Goal: Information Seeking & Learning: Find specific fact

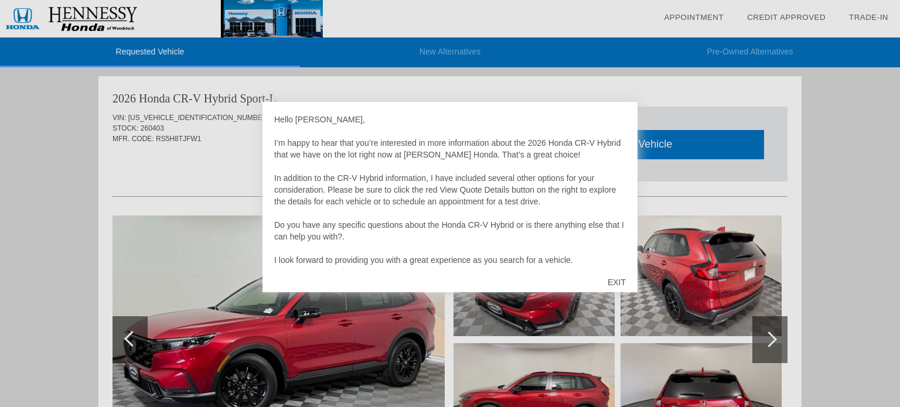
click at [230, 142] on div at bounding box center [450, 203] width 900 height 407
click at [619, 284] on div "EXIT" at bounding box center [617, 282] width 42 height 35
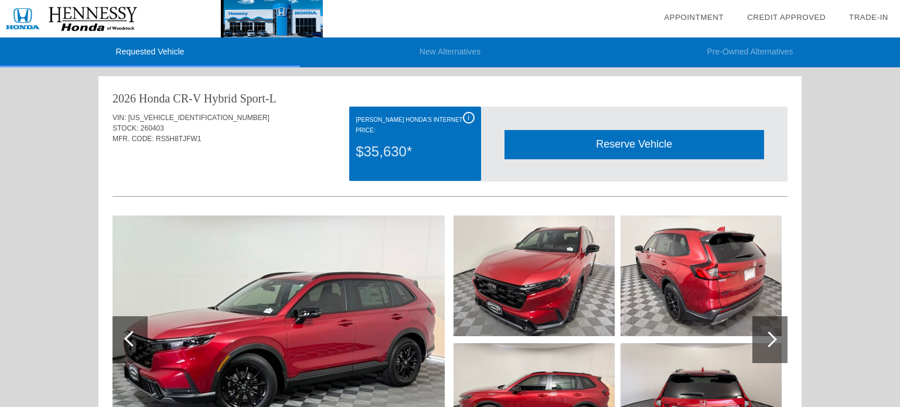
drag, startPoint x: 619, startPoint y: 284, endPoint x: 646, endPoint y: 286, distance: 27.0
click at [646, 286] on div at bounding box center [449, 277] width 675 height 128
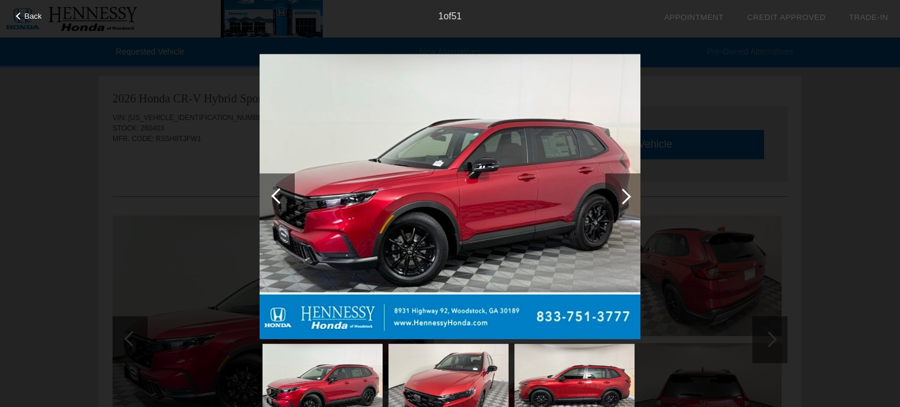
click at [625, 201] on div at bounding box center [622, 196] width 35 height 47
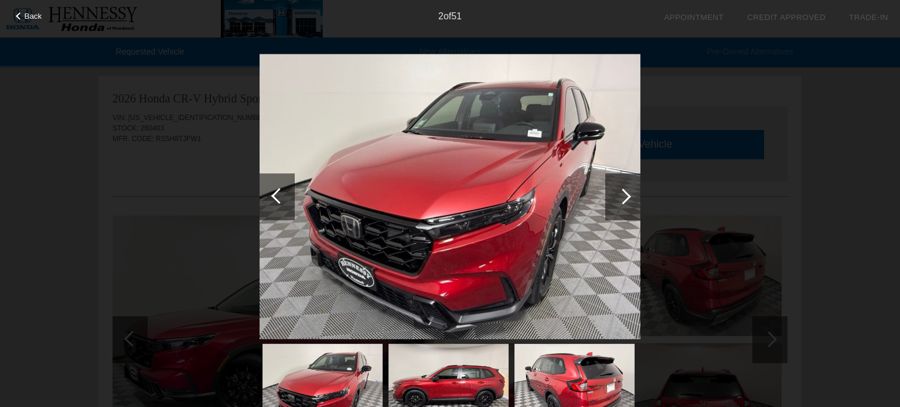
click at [625, 201] on div at bounding box center [622, 196] width 35 height 47
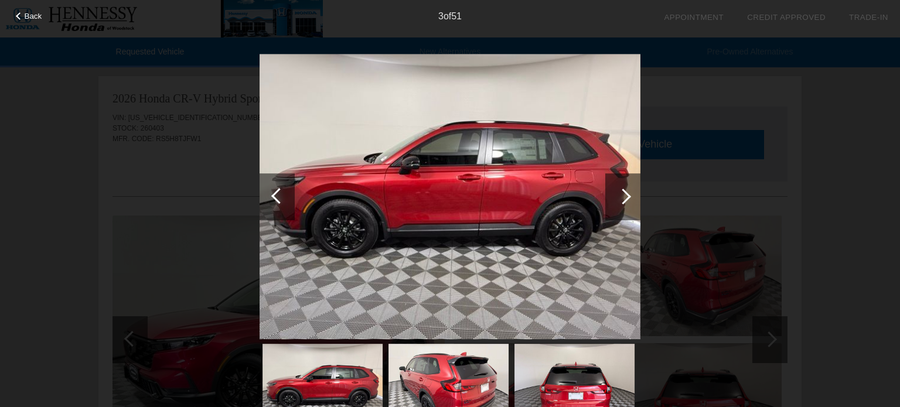
click at [625, 201] on div at bounding box center [622, 196] width 35 height 47
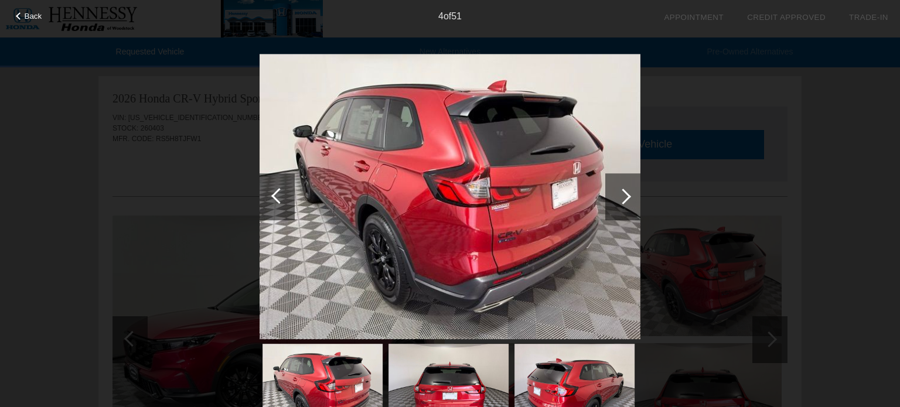
click at [625, 201] on div at bounding box center [622, 196] width 35 height 47
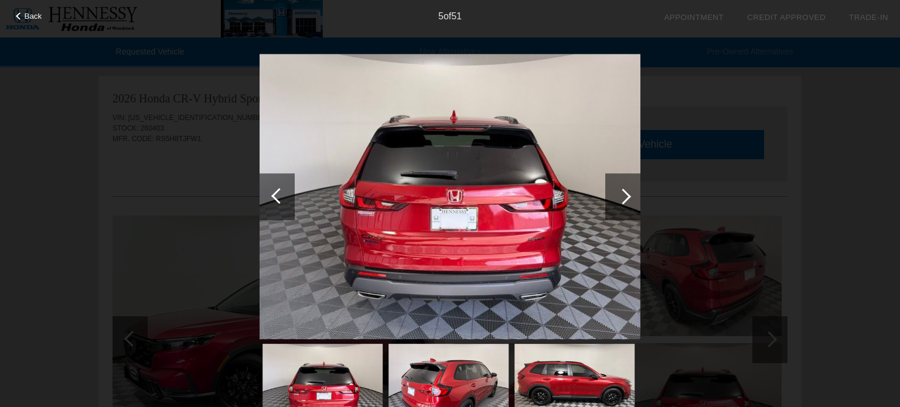
click at [625, 201] on div at bounding box center [622, 196] width 35 height 47
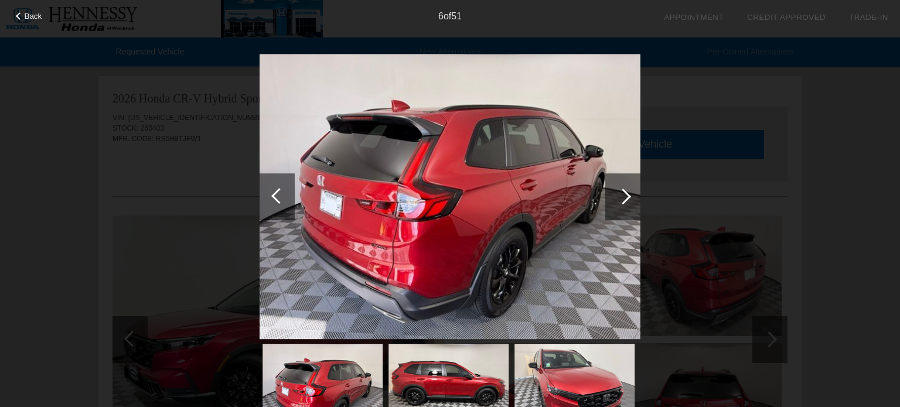
click at [625, 201] on div at bounding box center [622, 196] width 35 height 47
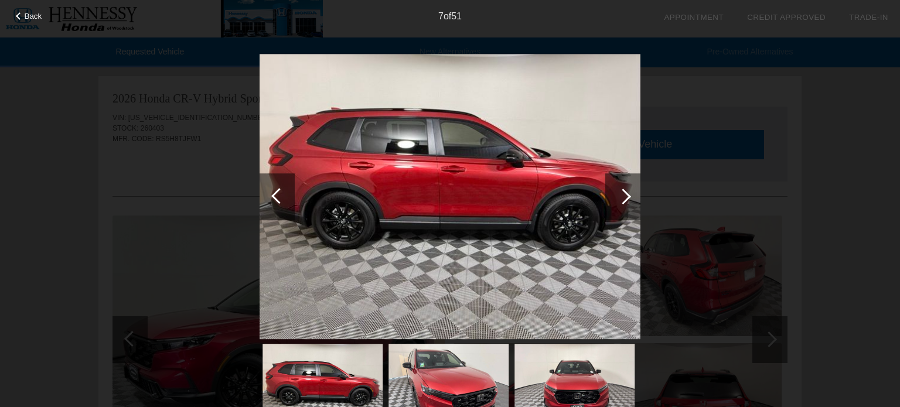
click at [625, 201] on div at bounding box center [622, 196] width 35 height 47
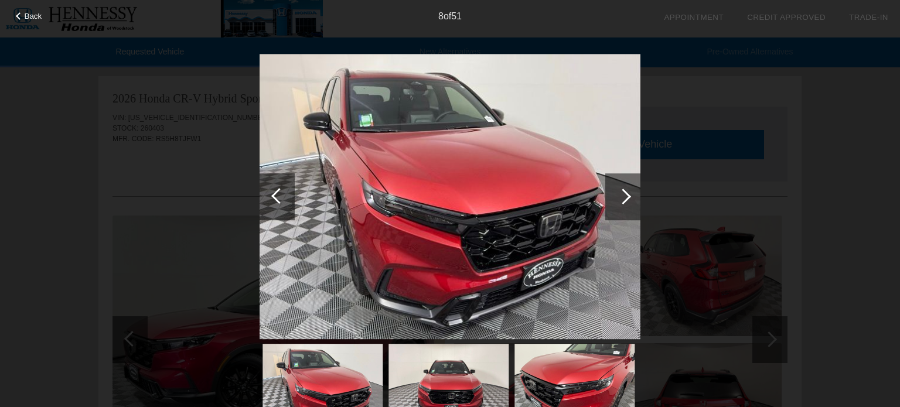
click at [625, 201] on div at bounding box center [622, 196] width 35 height 47
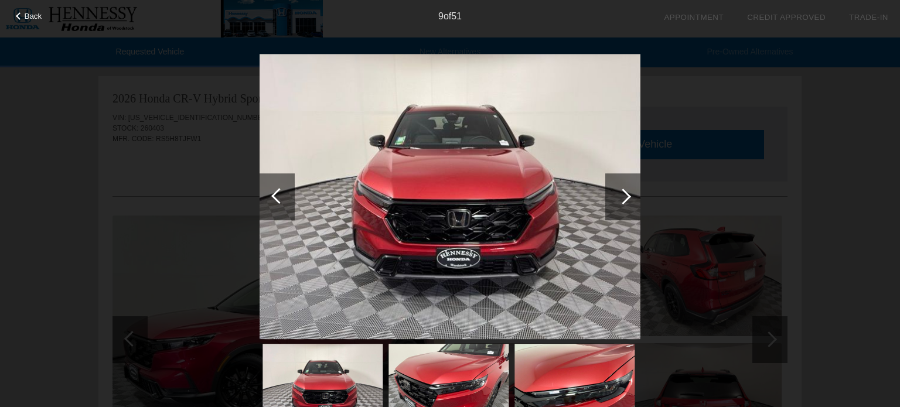
click at [625, 201] on div at bounding box center [622, 196] width 35 height 47
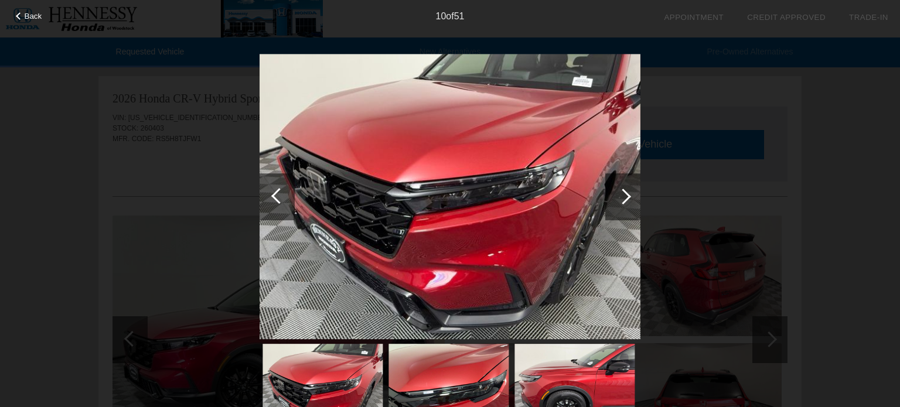
click at [625, 201] on div at bounding box center [622, 196] width 35 height 47
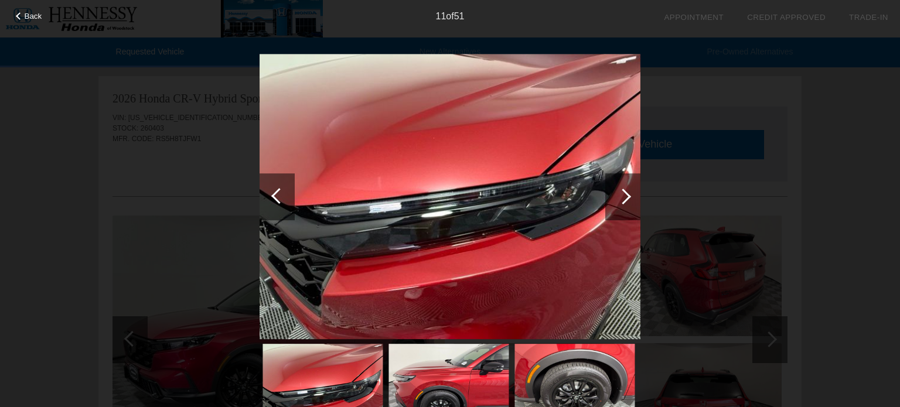
click at [623, 197] on div at bounding box center [623, 197] width 16 height 16
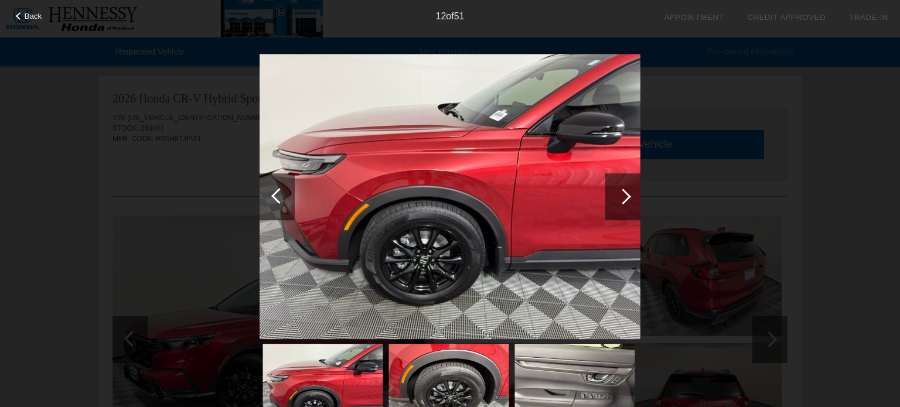
click at [623, 197] on div at bounding box center [623, 197] width 16 height 16
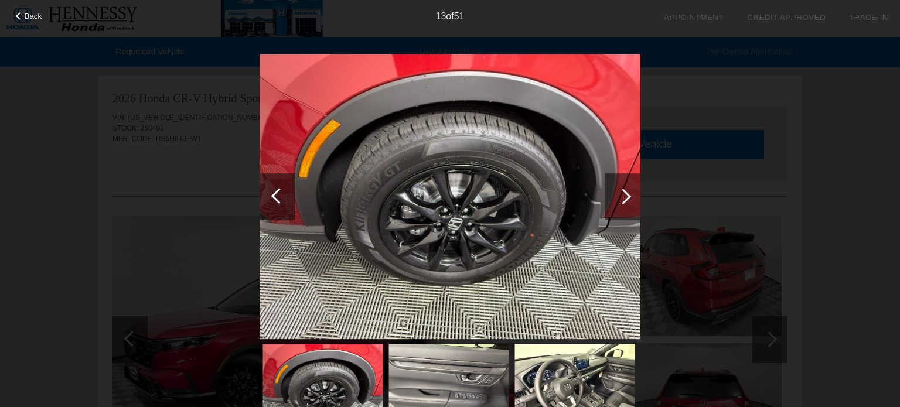
click at [621, 202] on div at bounding box center [623, 197] width 16 height 16
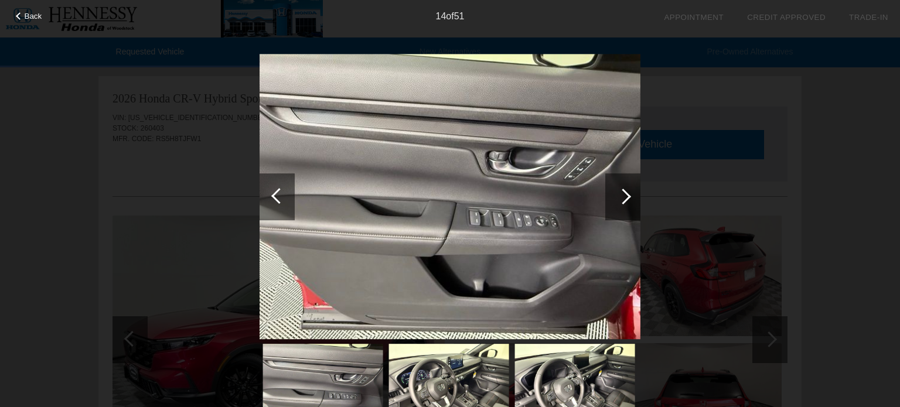
click at [621, 202] on div at bounding box center [623, 197] width 16 height 16
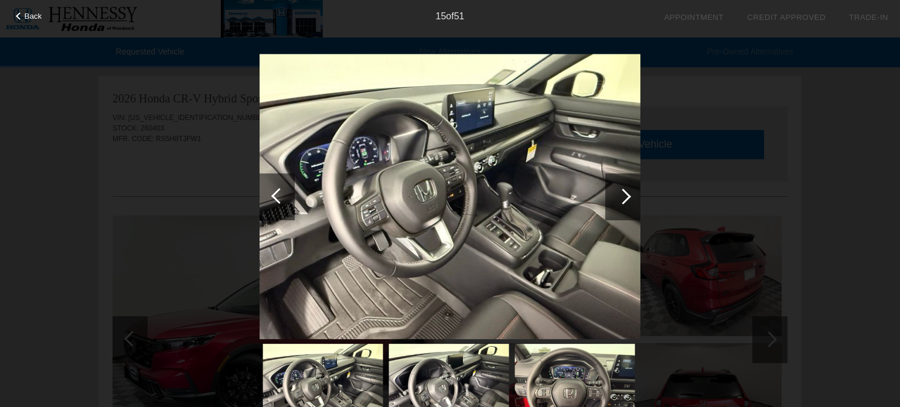
click at [621, 202] on div at bounding box center [623, 197] width 16 height 16
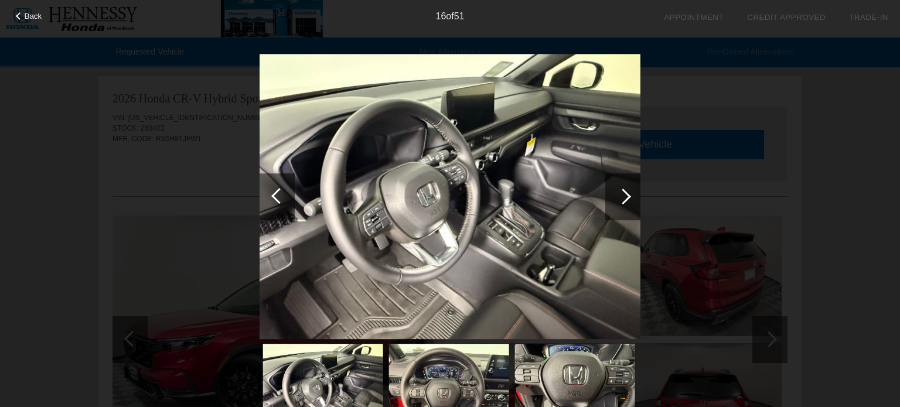
click at [621, 202] on div at bounding box center [623, 197] width 16 height 16
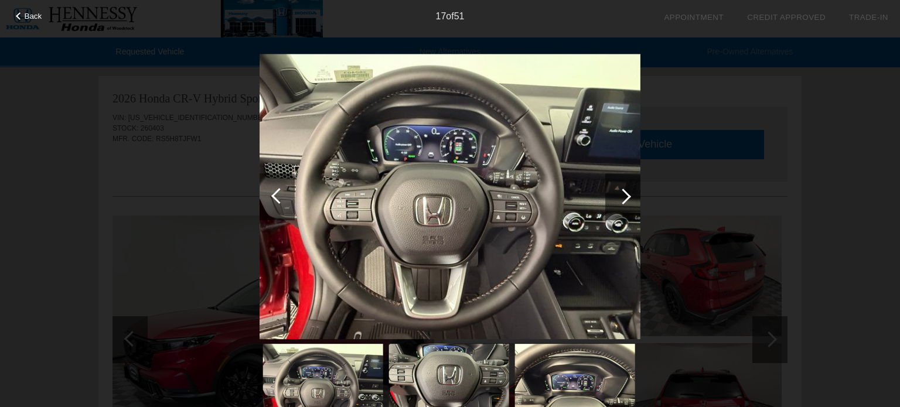
click at [621, 202] on div at bounding box center [623, 197] width 16 height 16
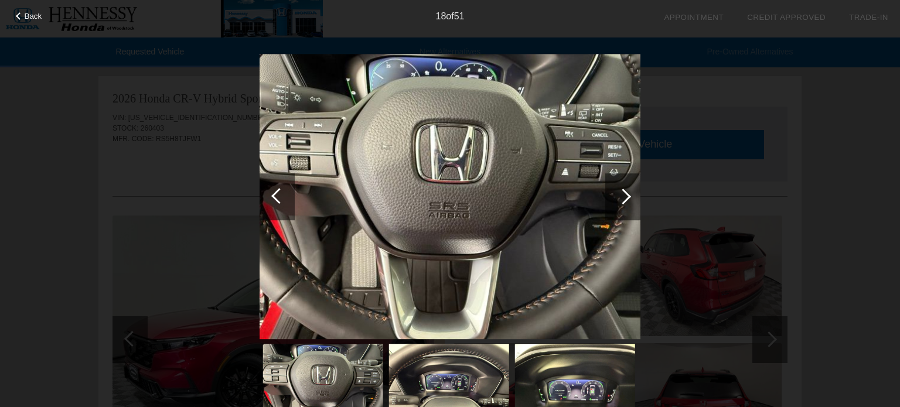
click at [621, 202] on div at bounding box center [623, 197] width 16 height 16
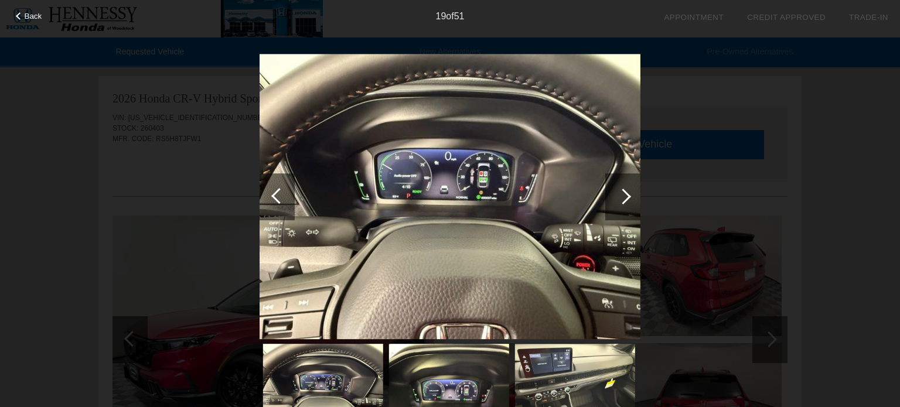
click at [621, 202] on div at bounding box center [623, 197] width 16 height 16
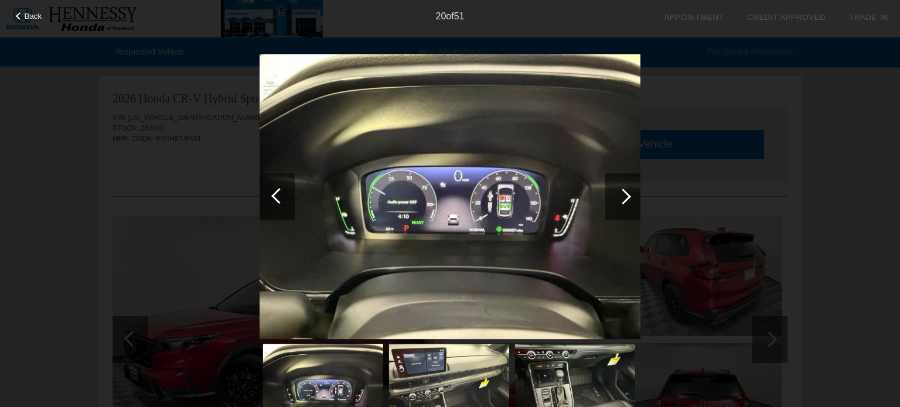
click at [621, 202] on div at bounding box center [623, 197] width 16 height 16
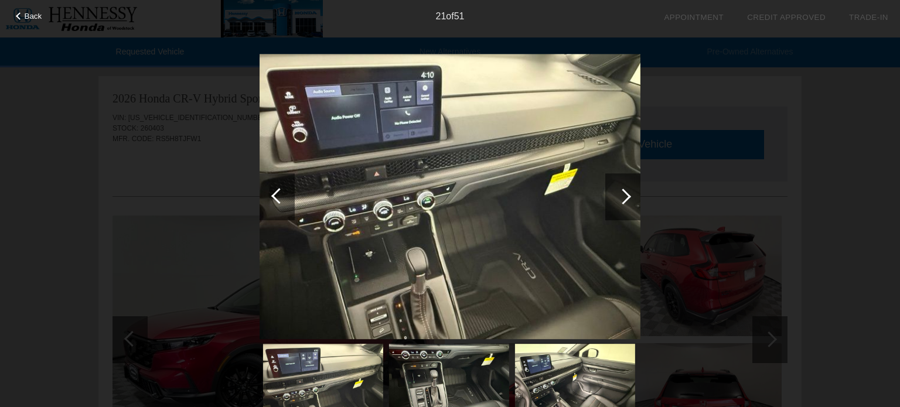
click at [621, 202] on div at bounding box center [623, 197] width 16 height 16
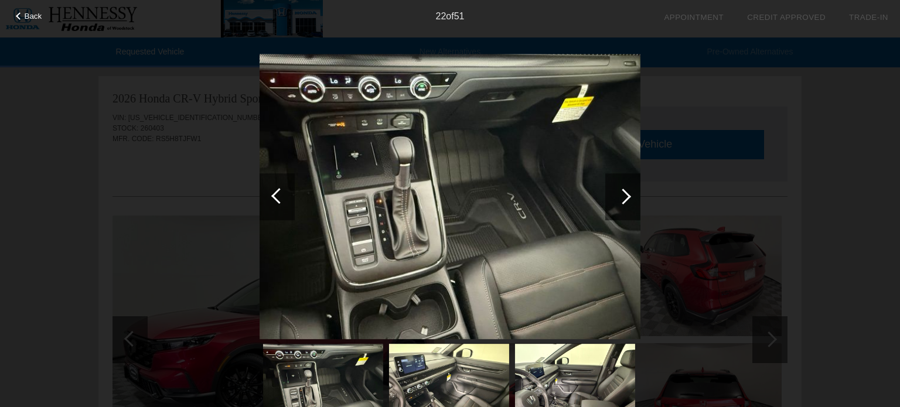
click at [621, 202] on div at bounding box center [623, 197] width 16 height 16
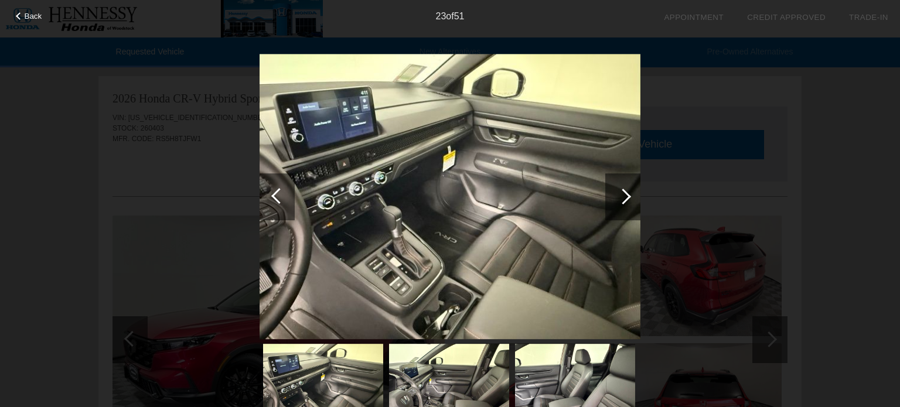
click at [621, 202] on div at bounding box center [623, 197] width 16 height 16
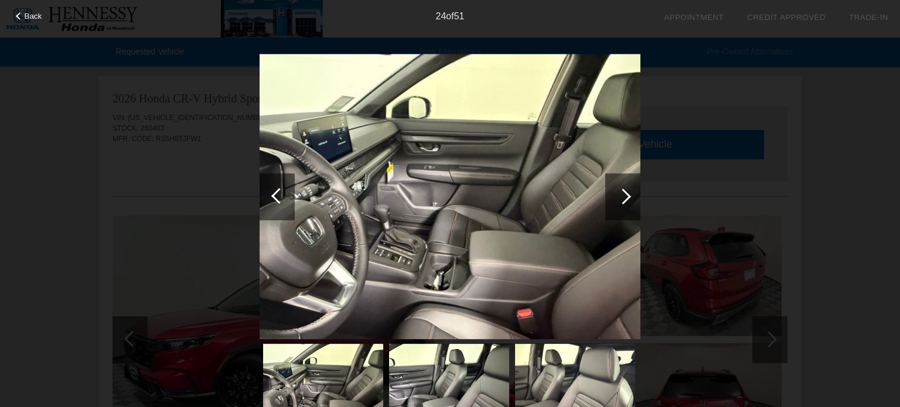
click at [621, 202] on div at bounding box center [623, 197] width 16 height 16
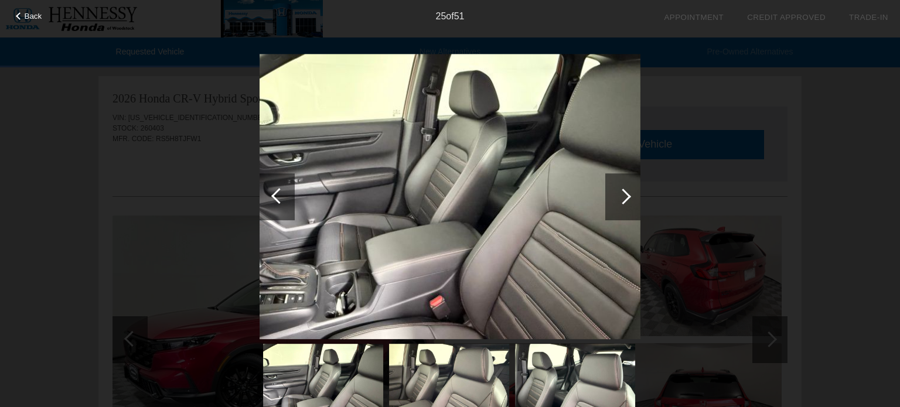
click at [621, 202] on div at bounding box center [623, 197] width 16 height 16
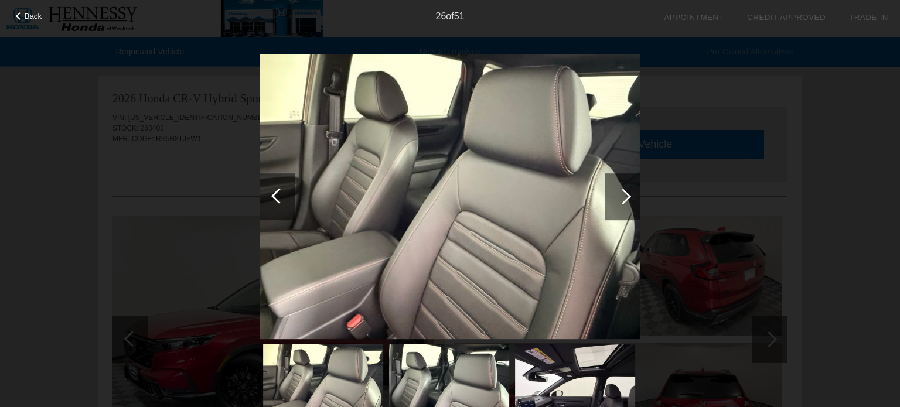
click at [621, 202] on div at bounding box center [623, 197] width 16 height 16
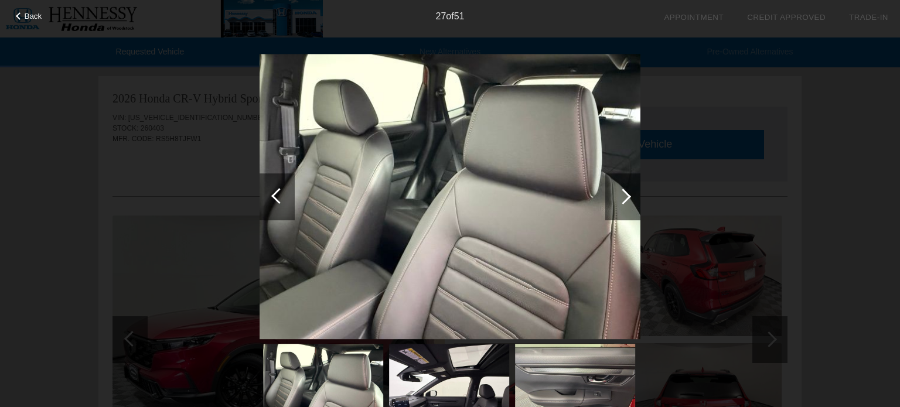
click at [621, 202] on div at bounding box center [623, 197] width 16 height 16
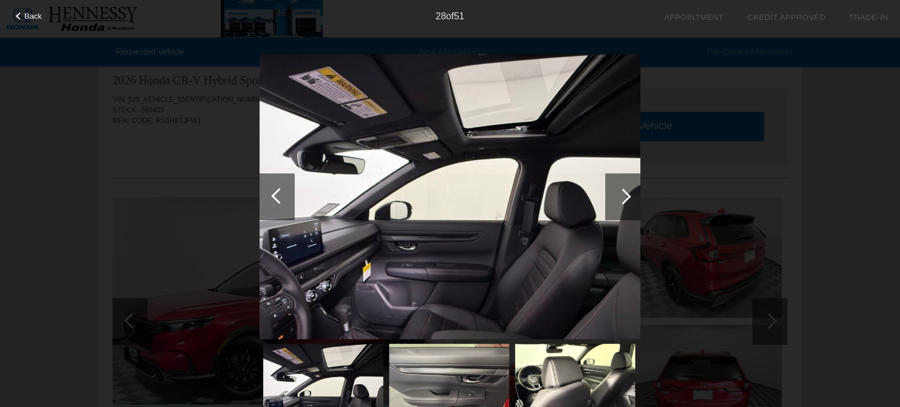
scroll to position [16, 0]
click at [620, 199] on div at bounding box center [623, 197] width 16 height 16
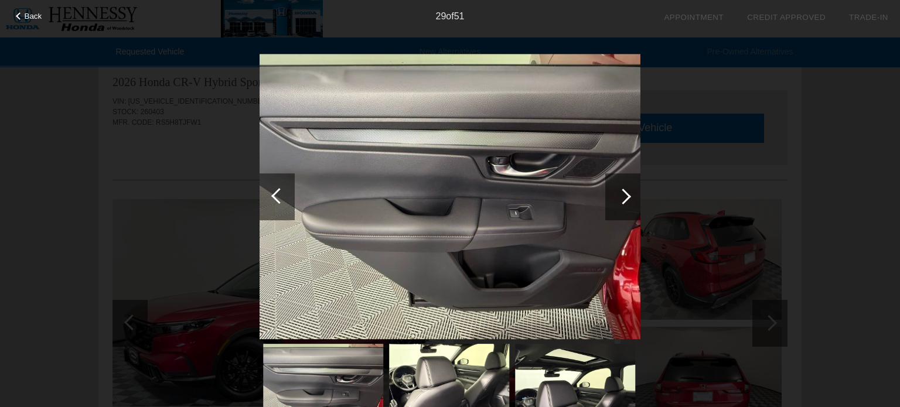
click at [620, 199] on div at bounding box center [623, 197] width 16 height 16
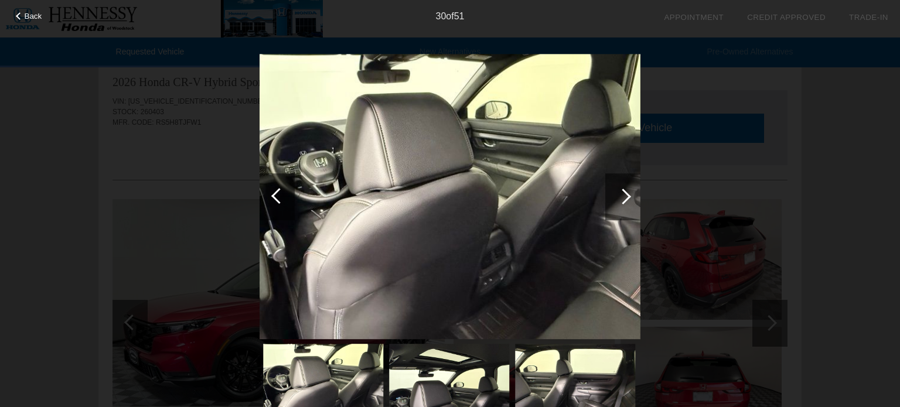
click at [620, 199] on div at bounding box center [623, 197] width 16 height 16
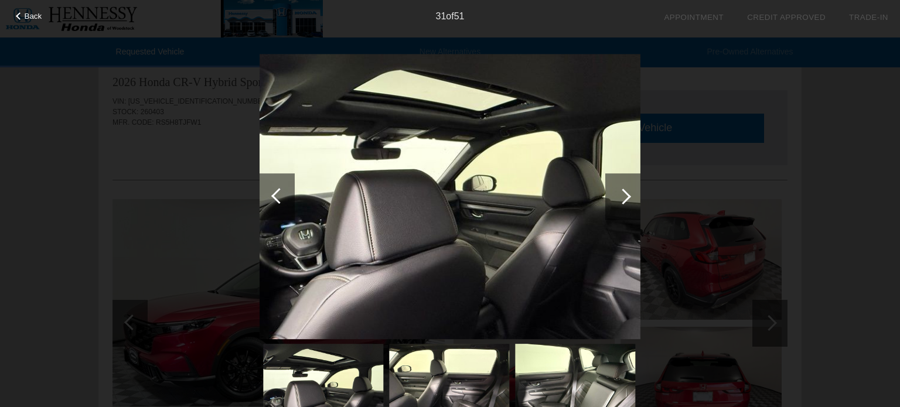
click at [620, 199] on div at bounding box center [623, 197] width 16 height 16
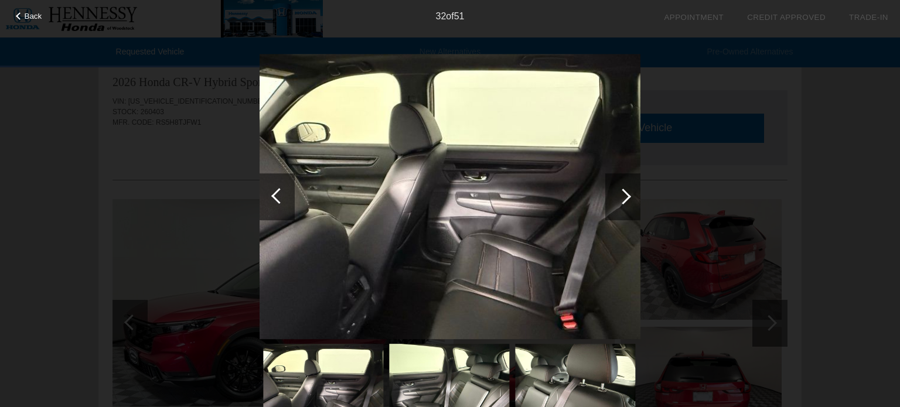
click at [620, 199] on div at bounding box center [623, 197] width 16 height 16
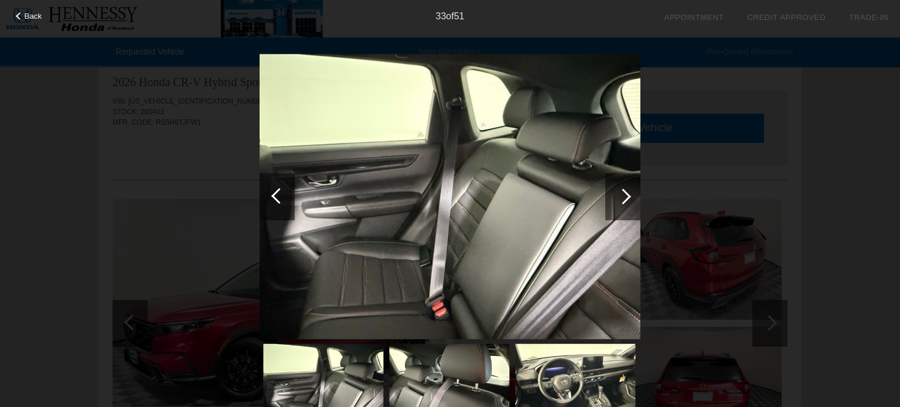
click at [620, 199] on div at bounding box center [623, 197] width 16 height 16
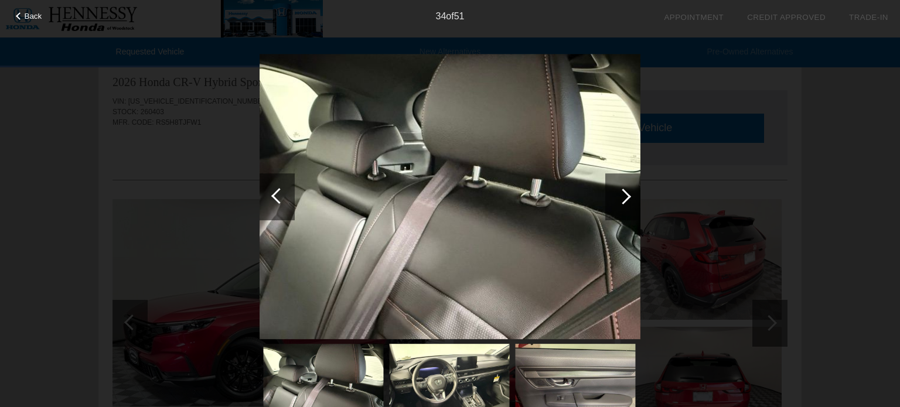
click at [620, 199] on div at bounding box center [623, 197] width 16 height 16
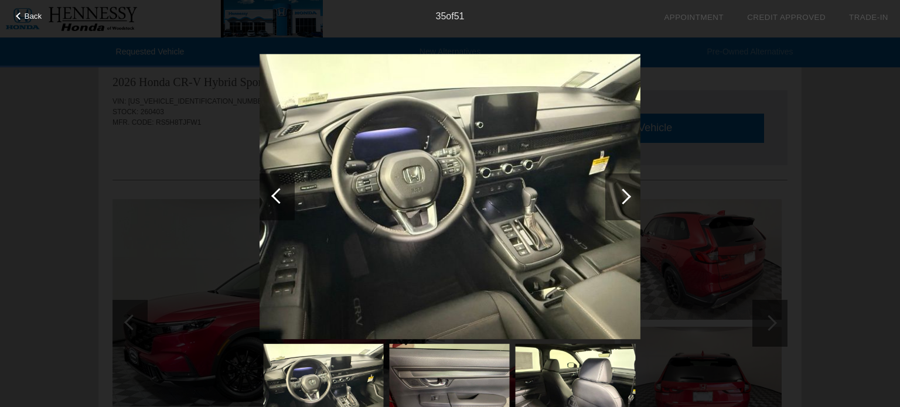
click at [620, 199] on div at bounding box center [623, 197] width 16 height 16
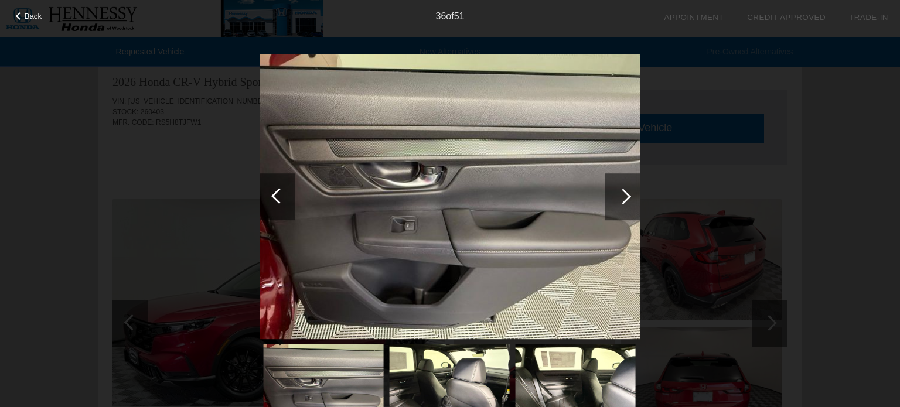
click at [620, 199] on div at bounding box center [623, 197] width 16 height 16
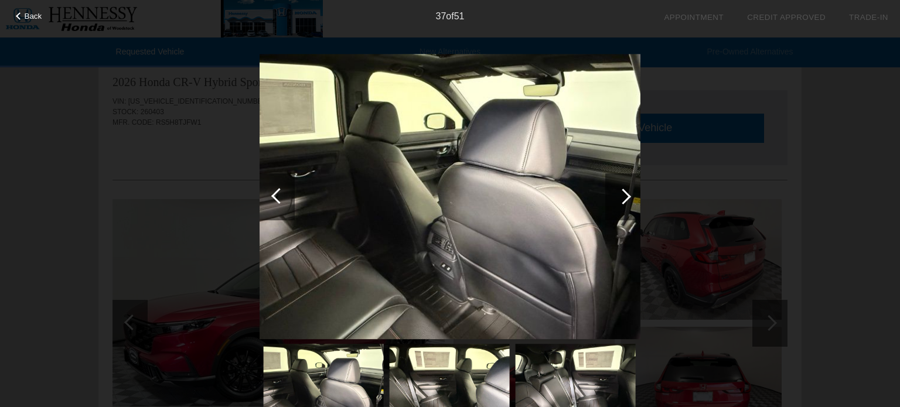
click at [620, 199] on div at bounding box center [623, 197] width 16 height 16
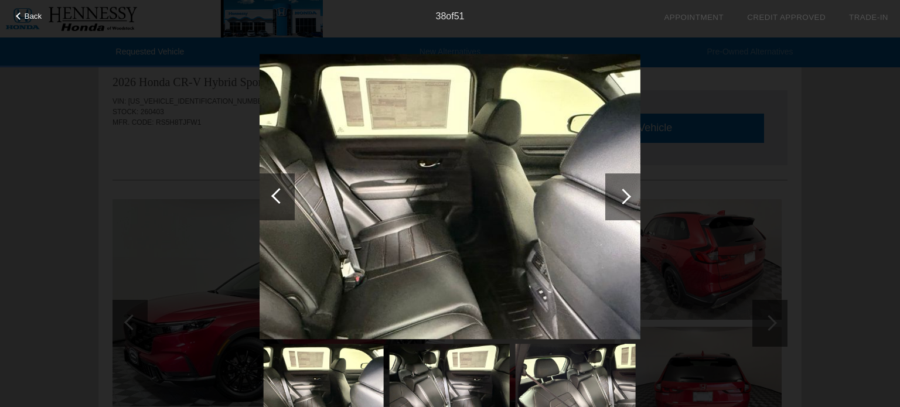
click at [620, 199] on div at bounding box center [623, 197] width 16 height 16
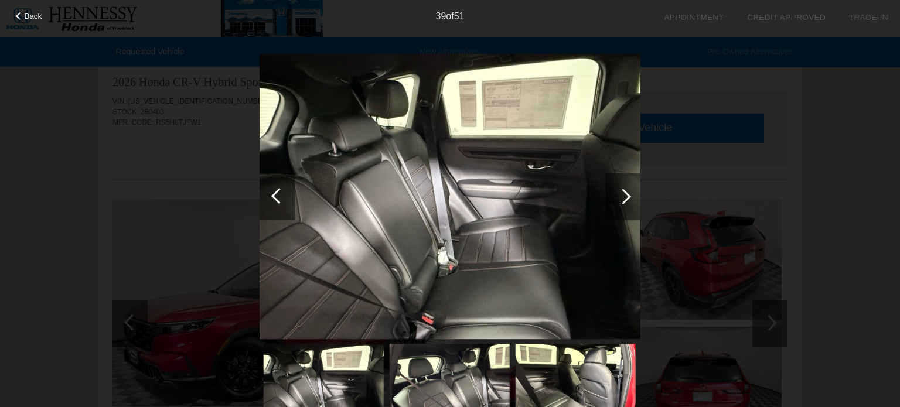
click at [620, 199] on div at bounding box center [623, 197] width 16 height 16
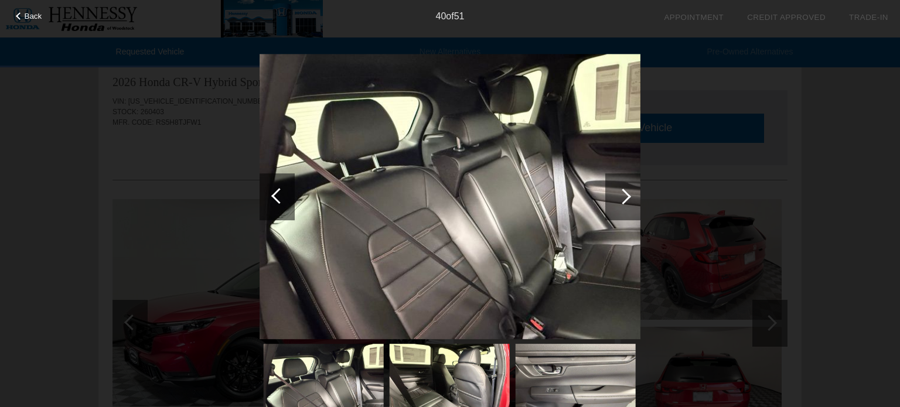
click at [620, 199] on div at bounding box center [623, 197] width 16 height 16
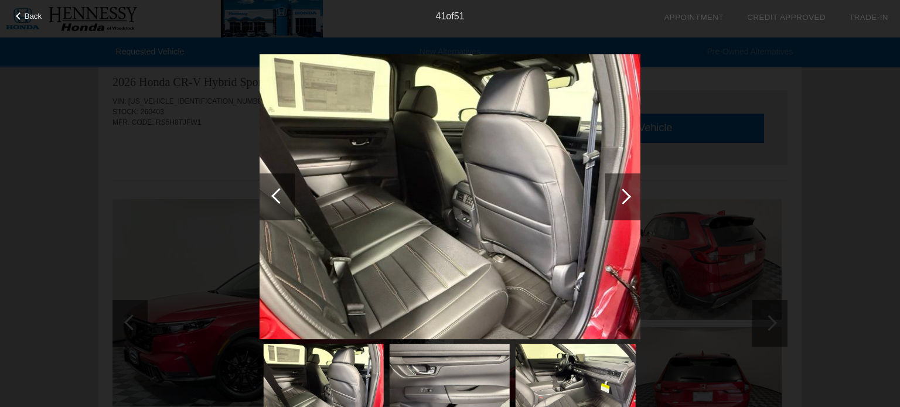
click at [620, 199] on div at bounding box center [623, 197] width 16 height 16
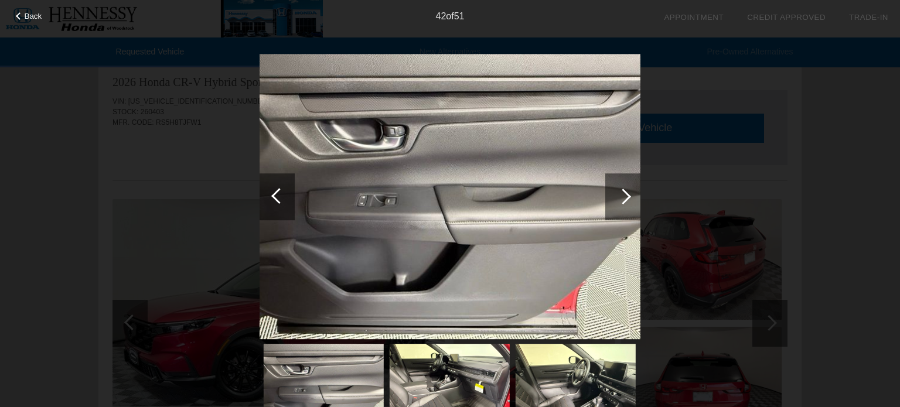
click at [620, 199] on div at bounding box center [623, 197] width 16 height 16
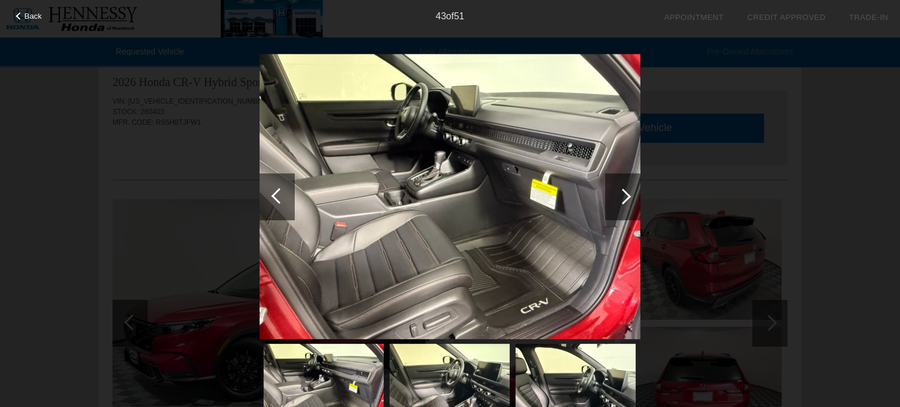
click at [620, 199] on div at bounding box center [623, 197] width 16 height 16
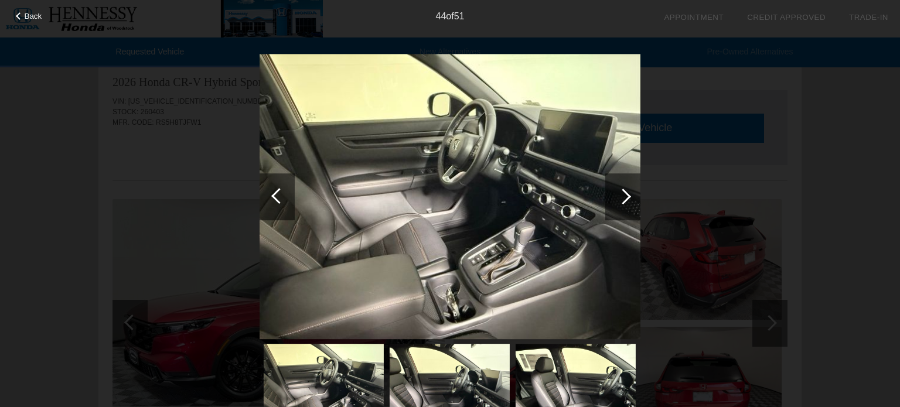
click at [620, 199] on div at bounding box center [623, 197] width 16 height 16
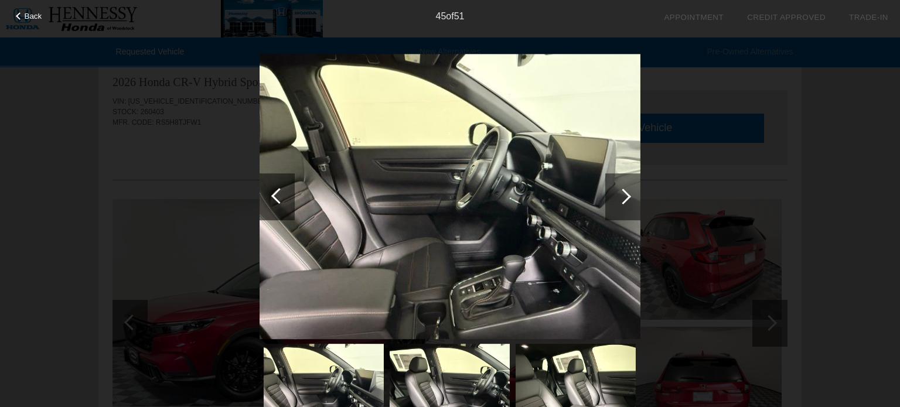
click at [620, 199] on div at bounding box center [623, 197] width 16 height 16
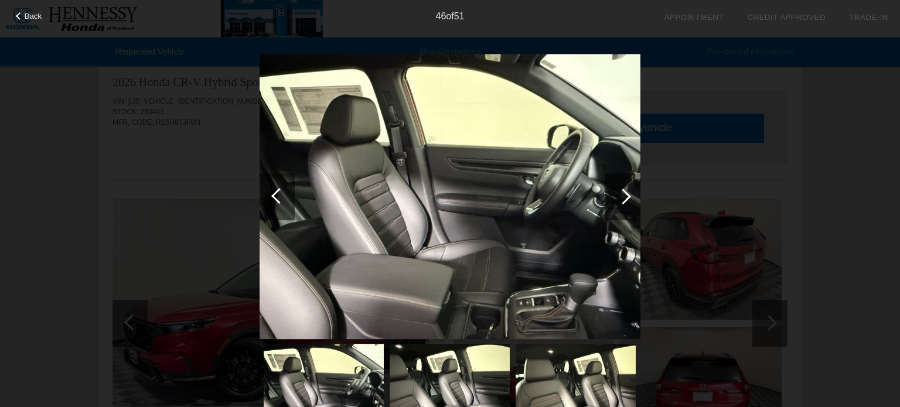
click at [620, 199] on div at bounding box center [623, 197] width 16 height 16
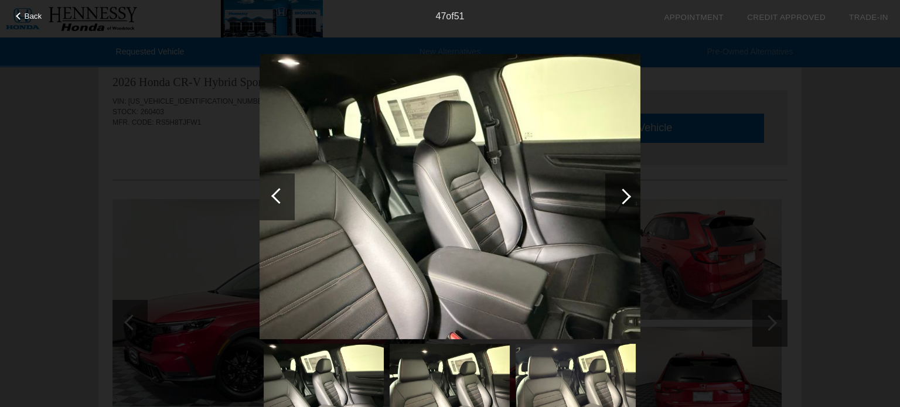
click at [620, 199] on div at bounding box center [623, 197] width 16 height 16
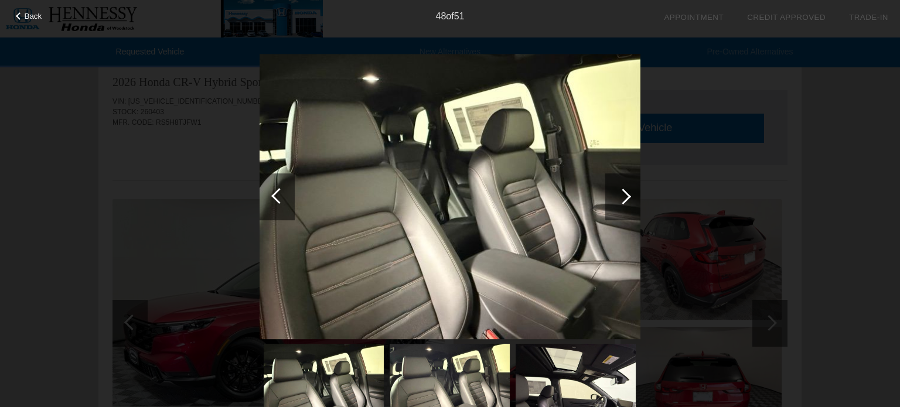
click at [620, 199] on div at bounding box center [623, 197] width 16 height 16
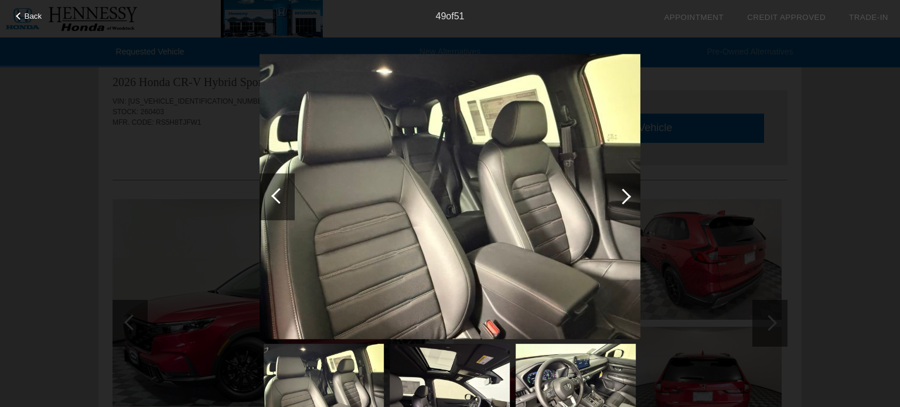
click at [620, 199] on div at bounding box center [623, 197] width 16 height 16
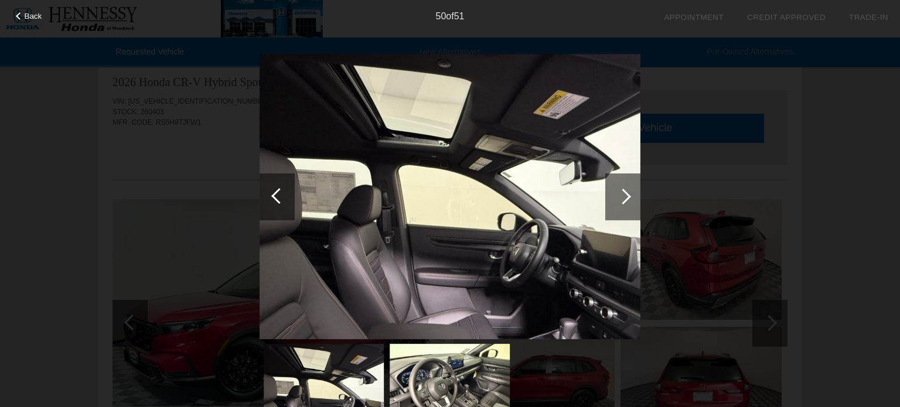
click at [620, 199] on div at bounding box center [623, 197] width 16 height 16
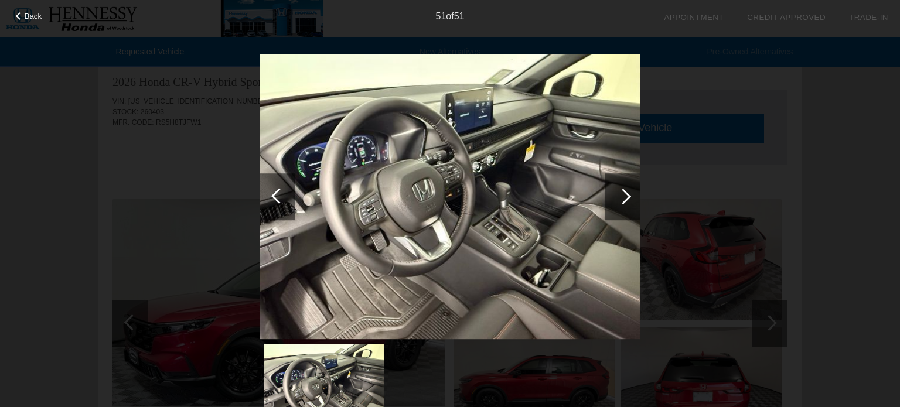
click at [620, 199] on div at bounding box center [623, 197] width 16 height 16
click at [628, 196] on div at bounding box center [623, 197] width 16 height 16
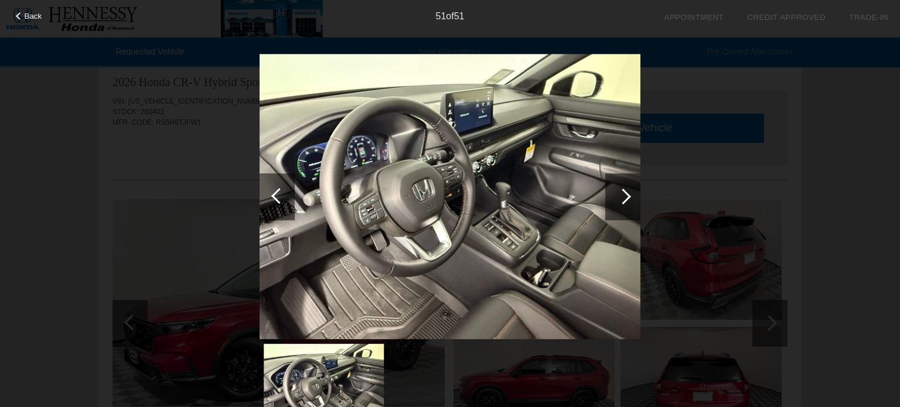
click at [542, 207] on img at bounding box center [449, 197] width 381 height 286
click at [401, 289] on img at bounding box center [449, 197] width 381 height 286
click at [626, 200] on div at bounding box center [622, 196] width 35 height 47
click at [19, 18] on div at bounding box center [20, 16] width 8 height 8
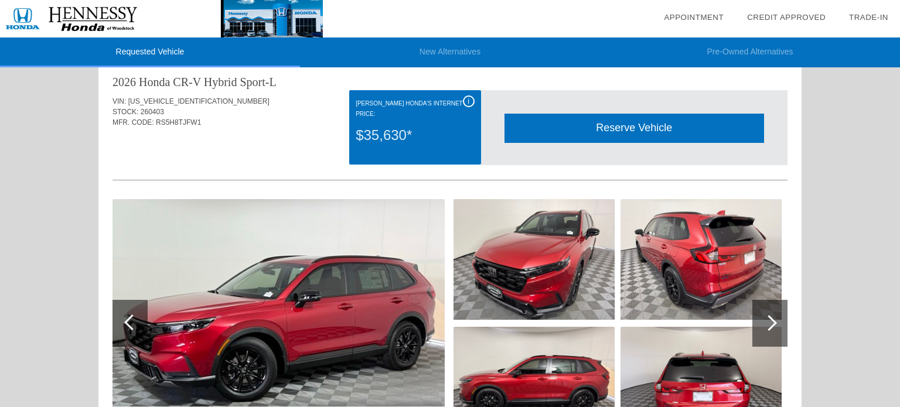
click at [19, 18] on img at bounding box center [161, 18] width 323 height 37
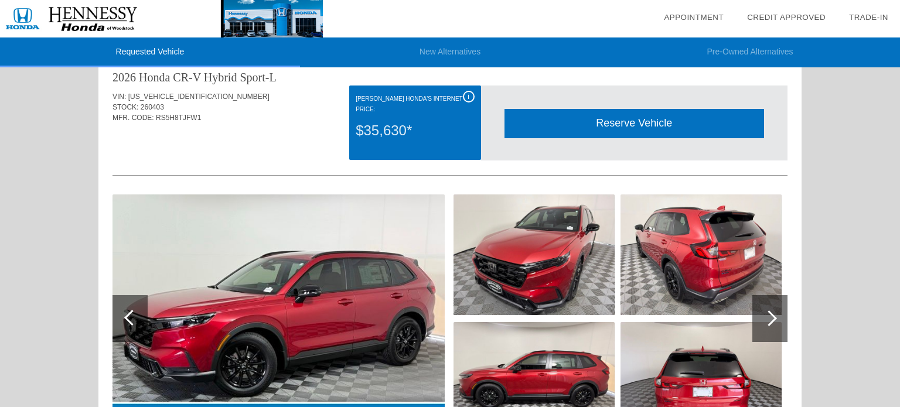
scroll to position [2, 0]
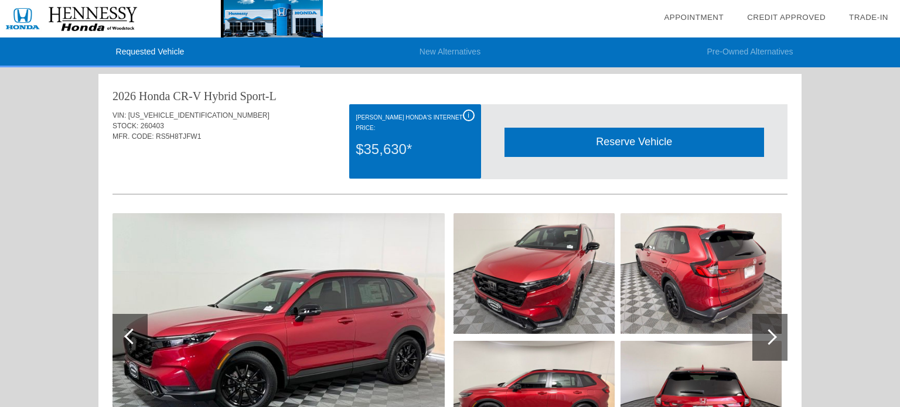
click at [150, 128] on span "260403" at bounding box center [152, 126] width 23 height 8
click at [416, 121] on font "[PERSON_NAME] Honda's Internet Price:" at bounding box center [408, 122] width 107 height 17
